Goal: Task Accomplishment & Management: Complete application form

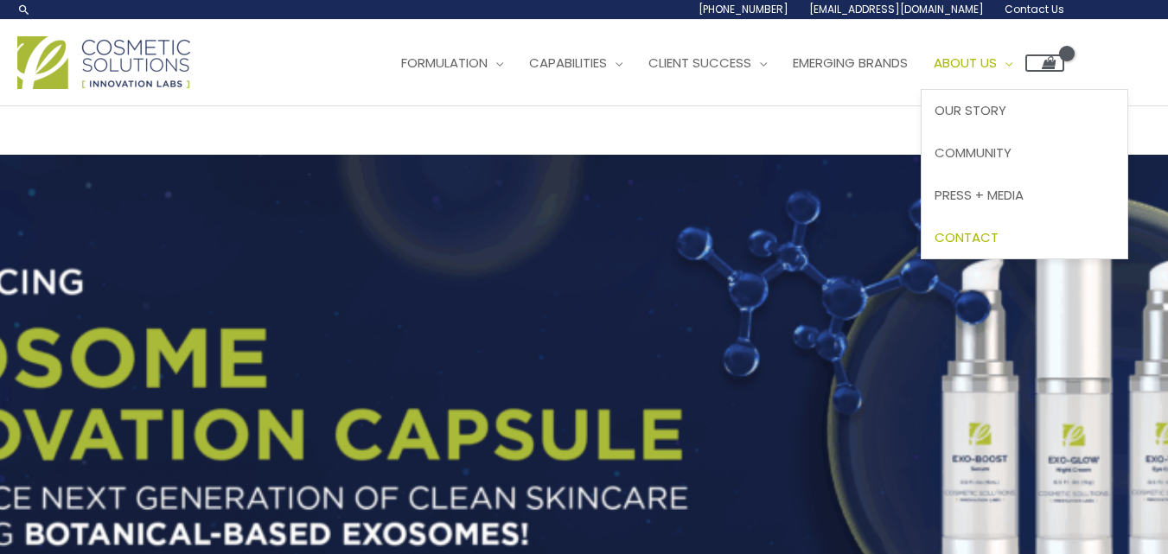
click at [1038, 239] on link "Contact" at bounding box center [1024, 237] width 206 height 42
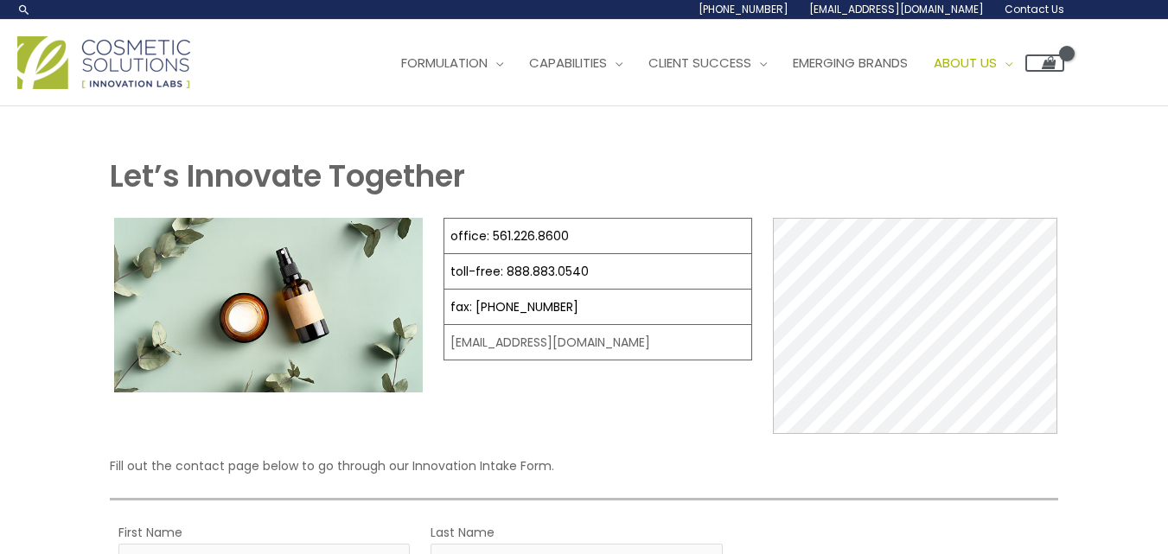
select select
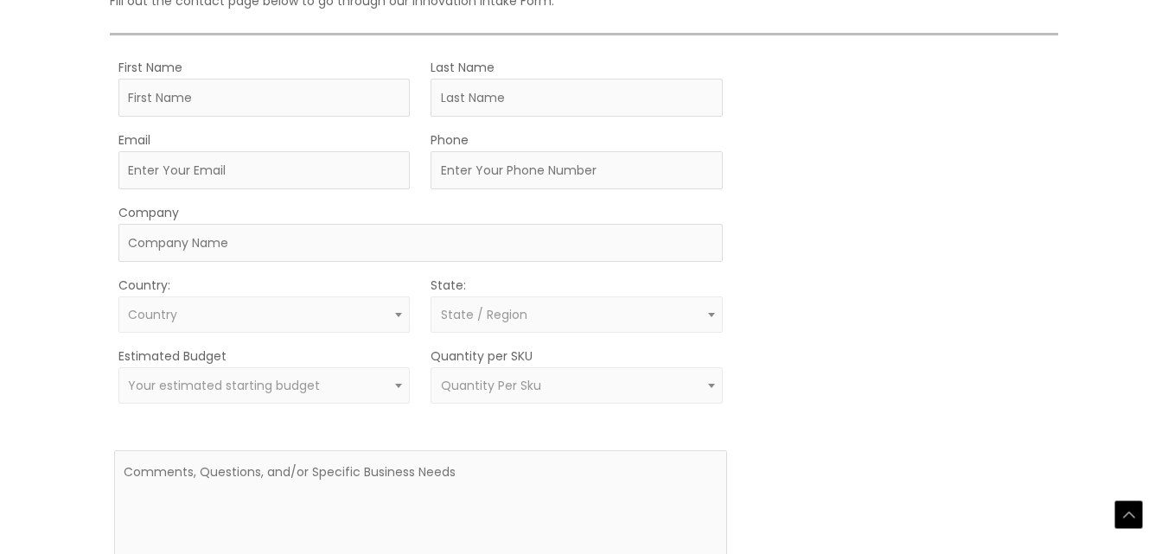
scroll to position [485, 0]
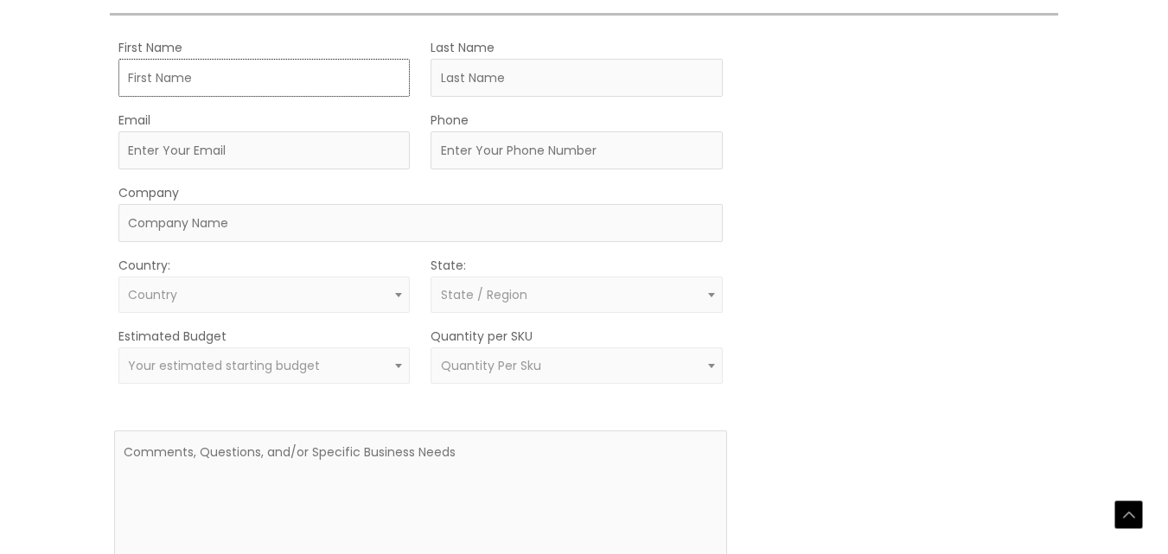
click at [234, 74] on input "First Name" at bounding box center [264, 78] width 292 height 38
type input "Mubeen"
type input "[PERSON_NAME]"
select select "[GEOGRAPHIC_DATA]"
select select
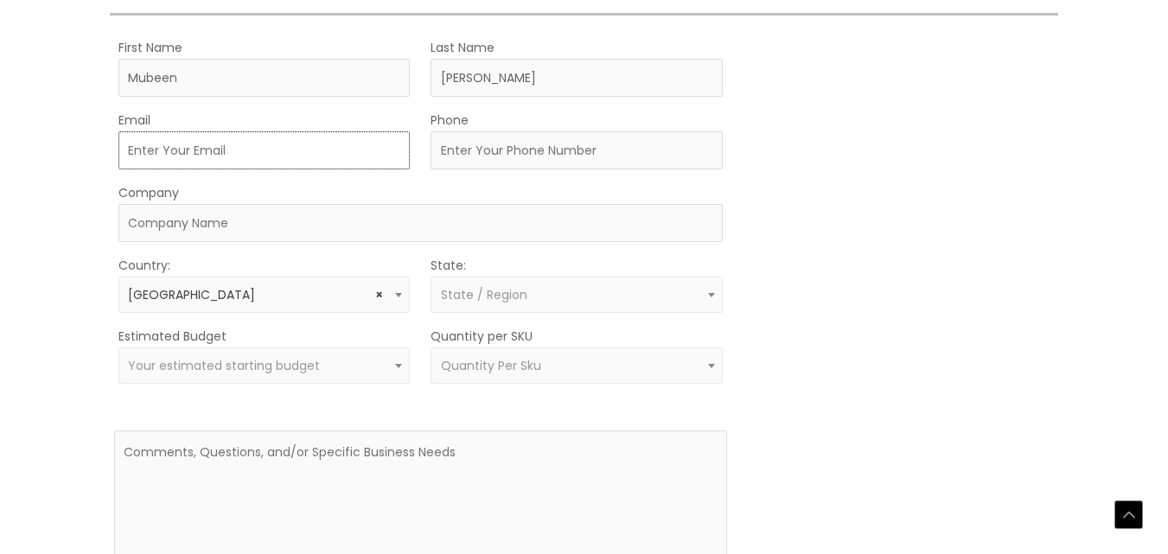
click at [225, 164] on input "Email" at bounding box center [264, 150] width 292 height 38
type input "[EMAIL_ADDRESS][DOMAIN_NAME]"
click at [471, 156] on input "Phone" at bounding box center [576, 150] width 292 height 38
type input "03413697544"
click at [424, 210] on input "Company" at bounding box center [420, 223] width 604 height 38
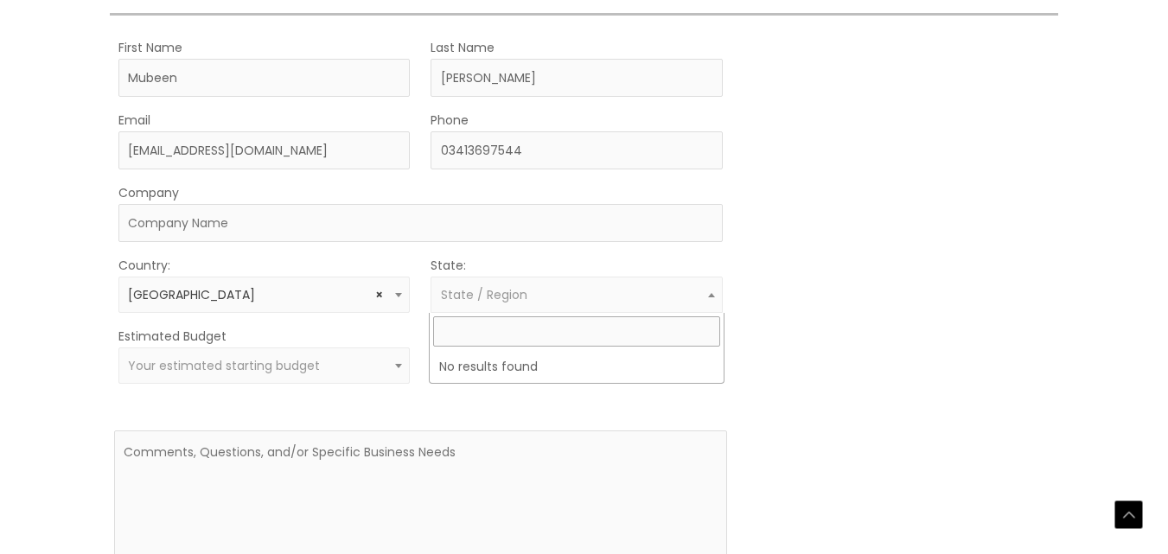
click at [713, 298] on span at bounding box center [711, 294] width 21 height 22
click at [756, 368] on div "MOQ TRIGGER STEP 2 TRIGGER" at bounding box center [901, 323] width 307 height 575
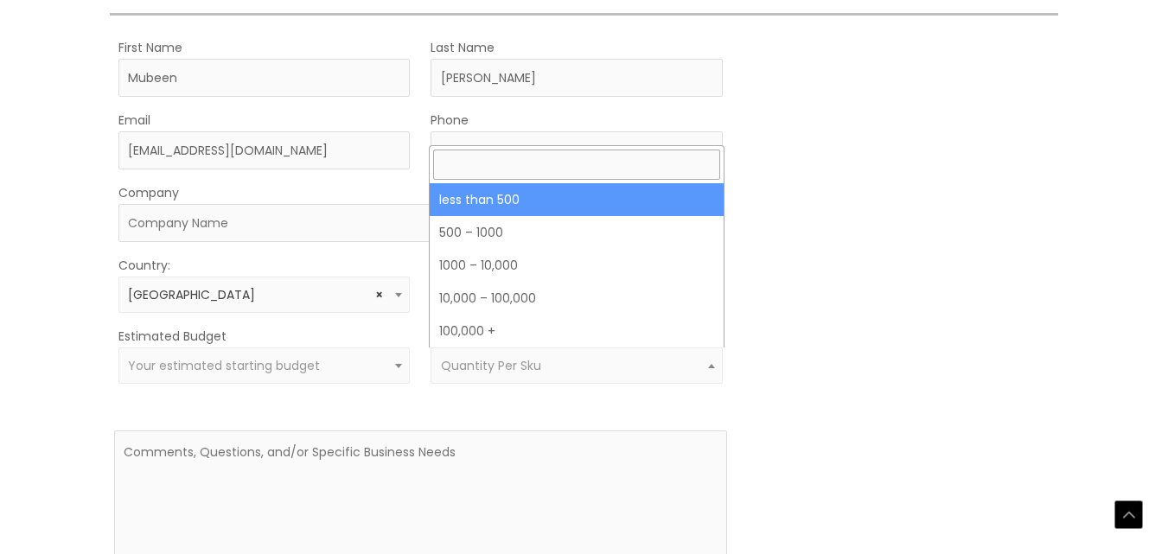
click at [526, 361] on span "Quantity Per Sku" at bounding box center [491, 365] width 100 height 17
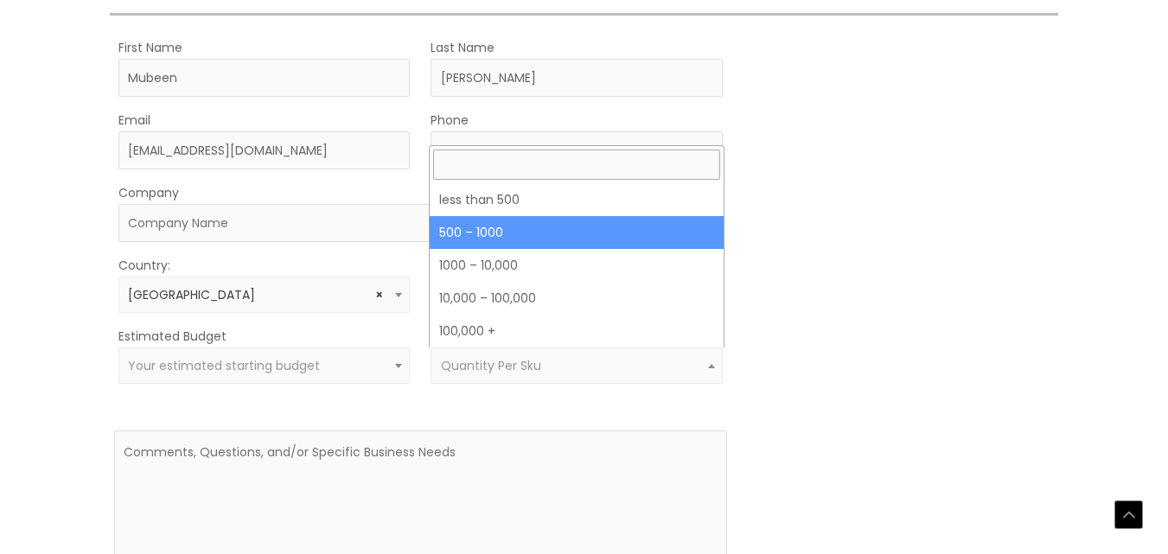
select select "8"
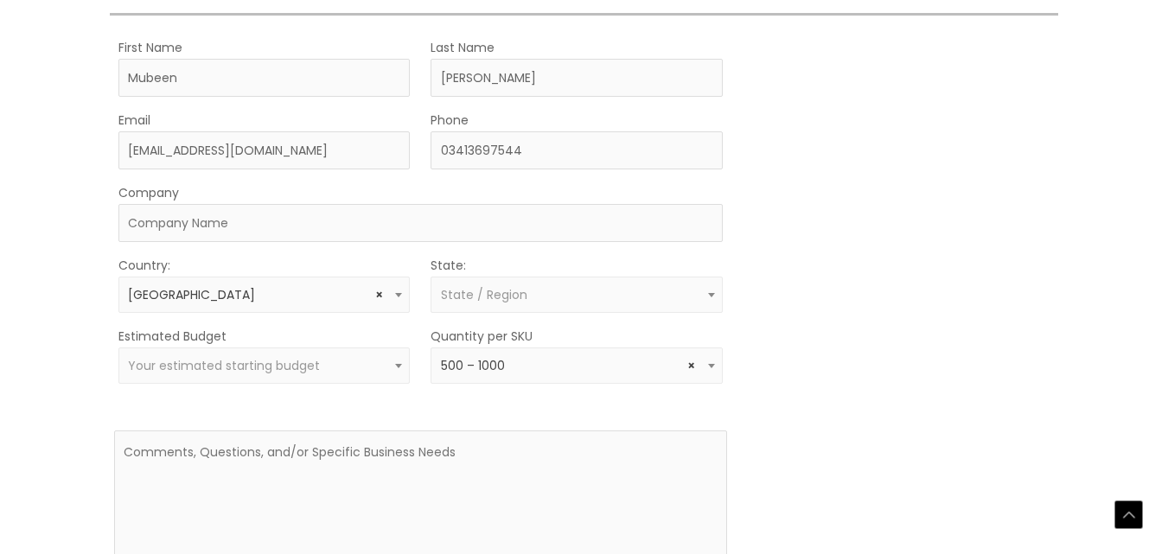
click at [716, 369] on span at bounding box center [711, 365] width 21 height 22
click at [893, 401] on div "MOQ TRIGGER STEP 2 TRIGGER" at bounding box center [901, 323] width 307 height 575
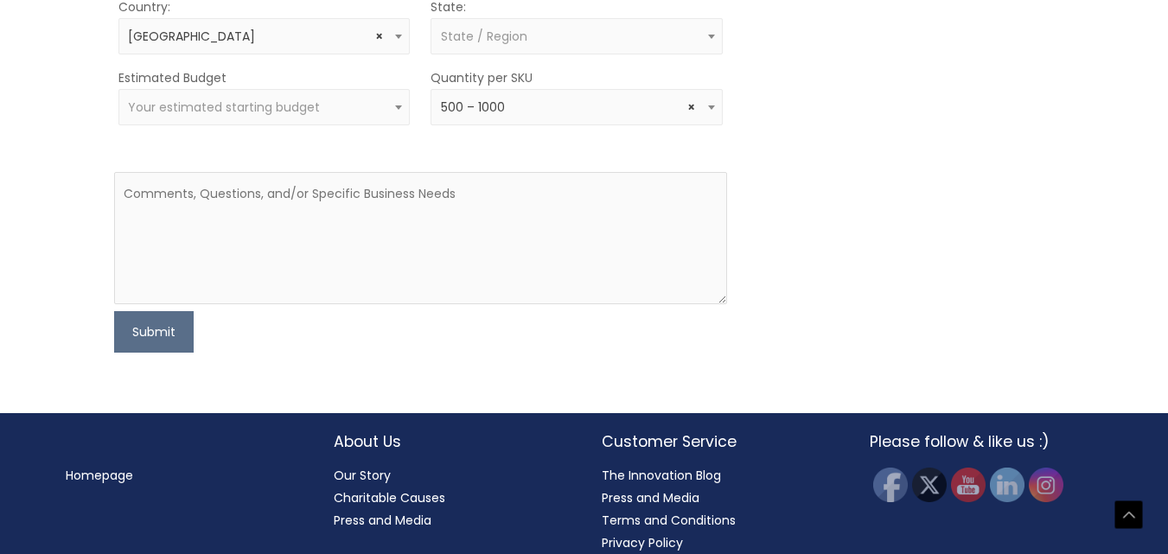
scroll to position [761, 0]
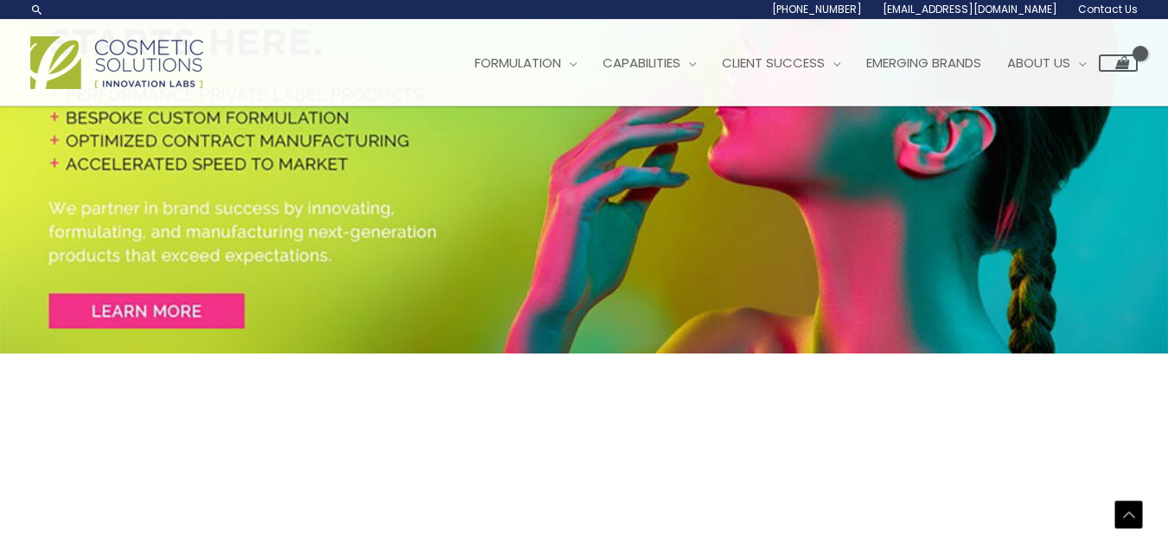
scroll to position [968, 0]
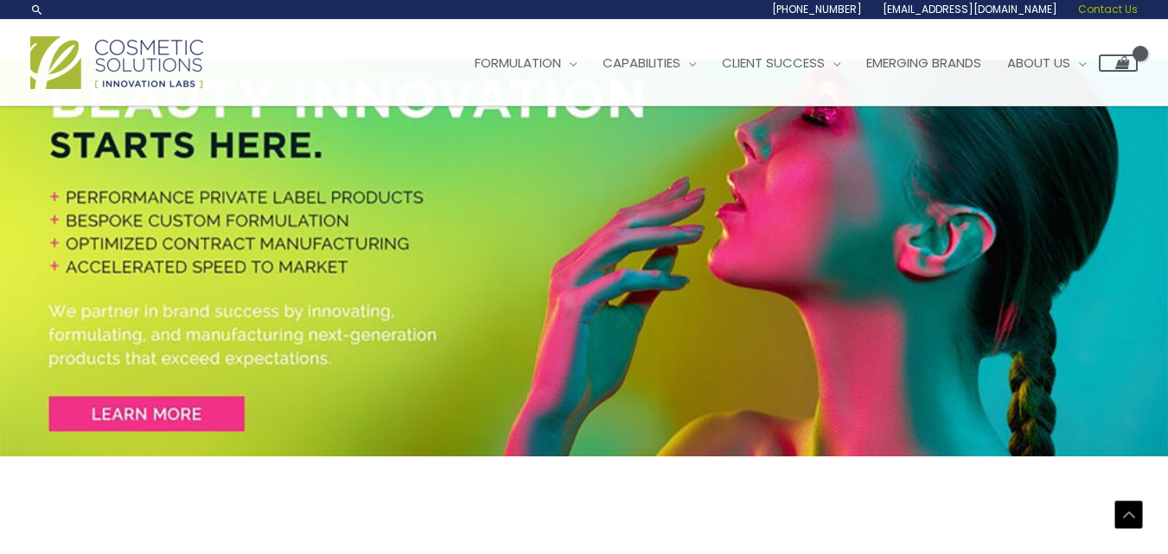
click at [1113, 7] on span "Contact Us" at bounding box center [1108, 9] width 60 height 15
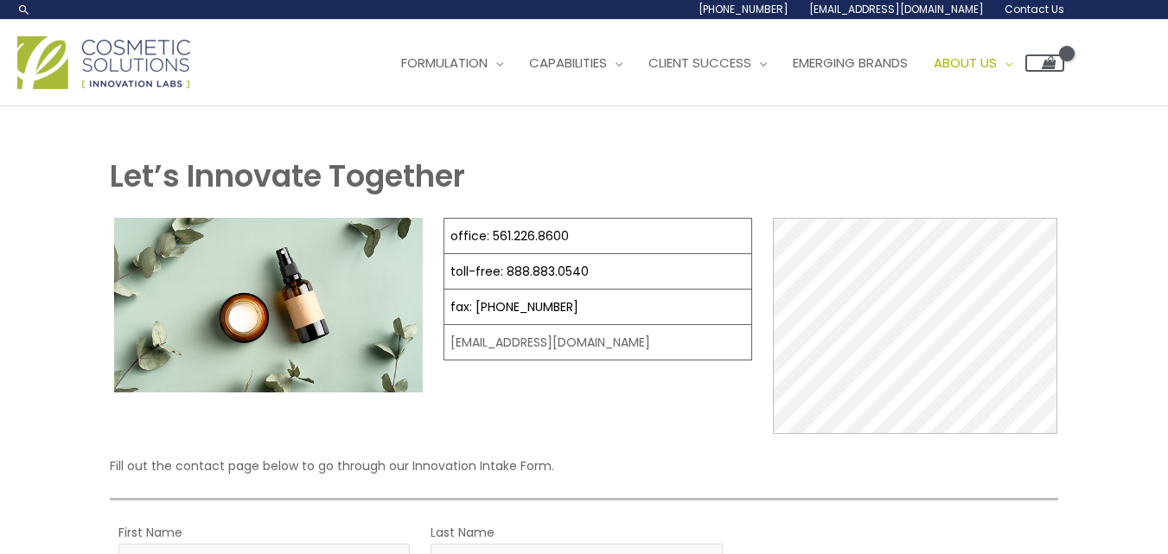
select select
